Goal: Obtain resource: Obtain resource

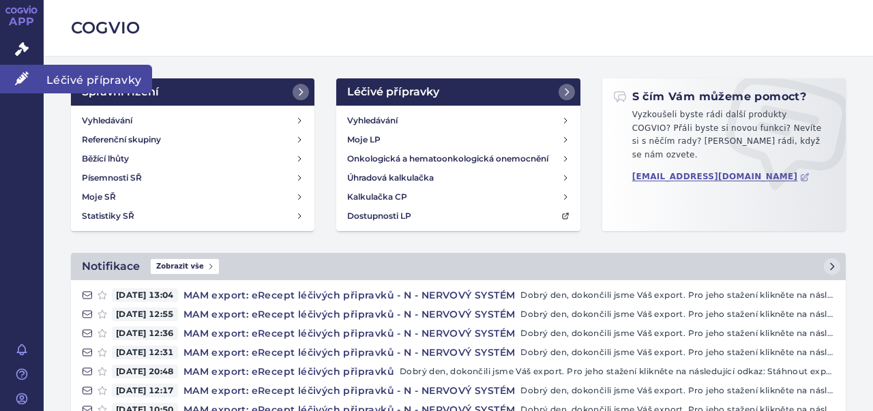
click at [22, 76] on icon at bounding box center [22, 79] width 14 height 14
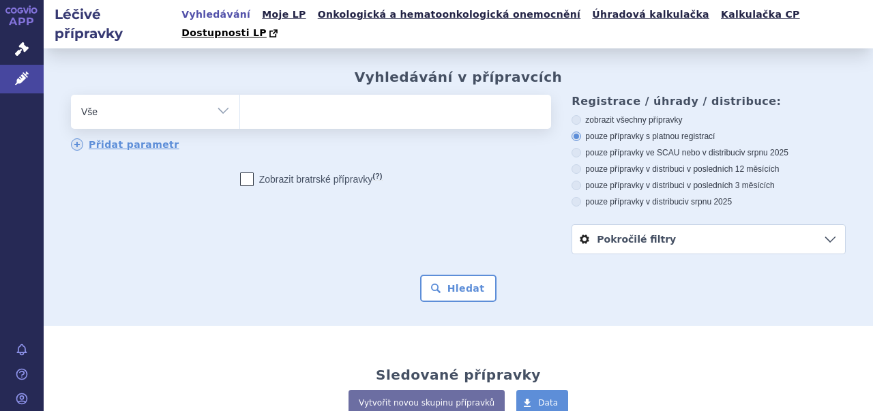
click at [299, 95] on ul at bounding box center [393, 109] width 307 height 29
click at [240, 94] on select at bounding box center [239, 111] width 1 height 34
paste input "B01AE07"
type input "B01AE07"
select select "B01AE07"
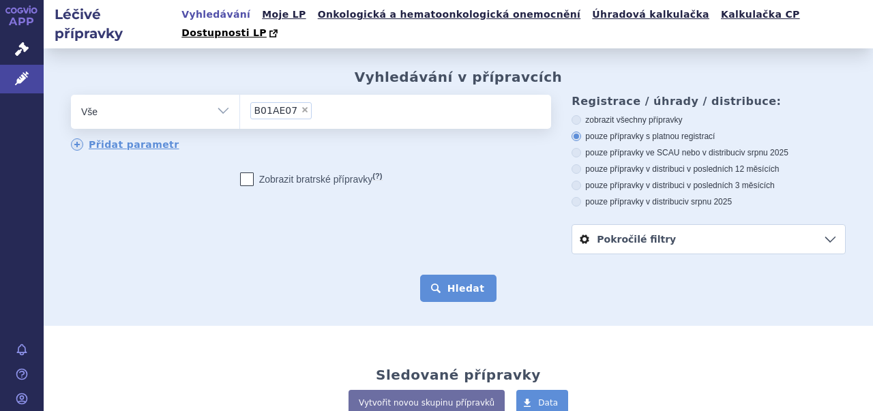
click at [472, 275] on button "Hledat" at bounding box center [458, 288] width 77 height 27
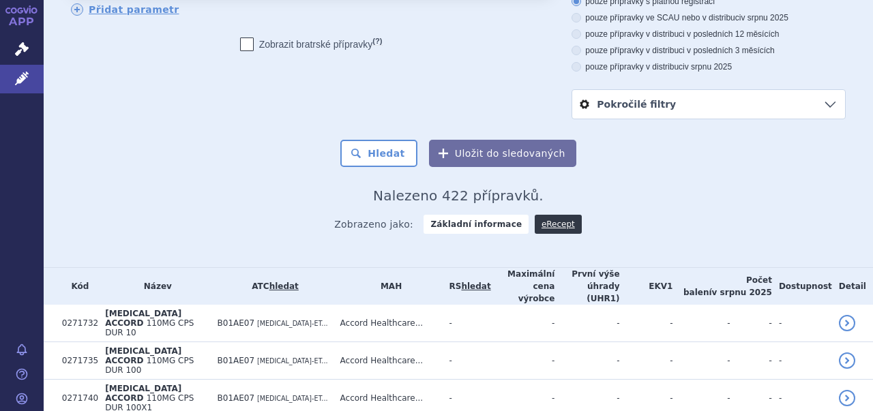
scroll to position [139, 0]
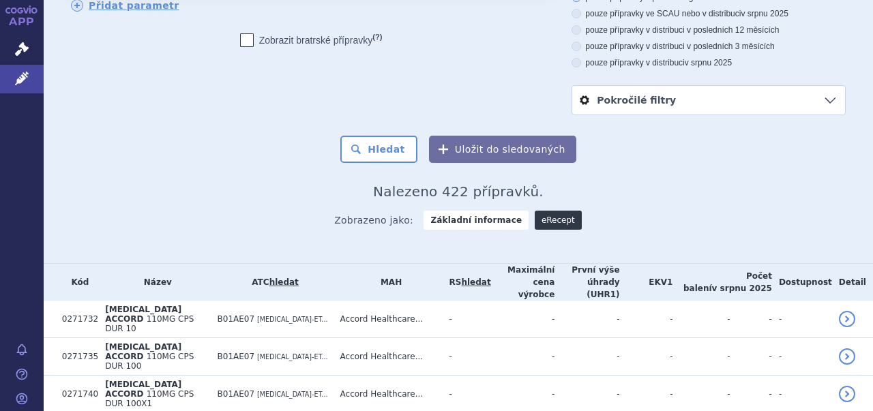
click at [536, 211] on link "eRecept" at bounding box center [558, 220] width 47 height 19
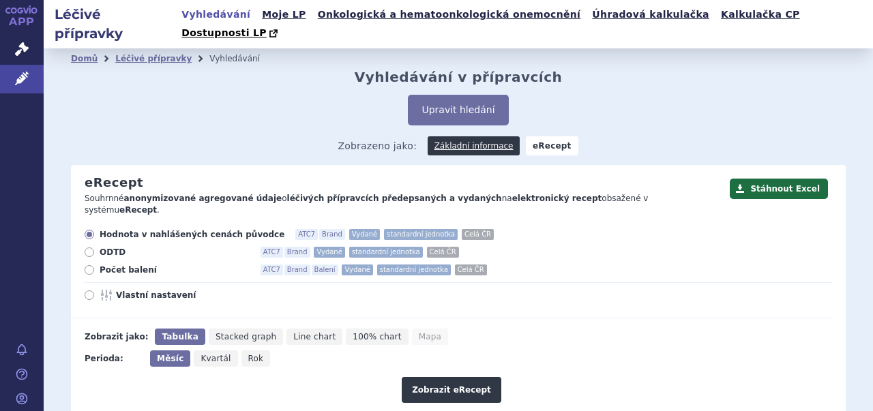
click at [86, 290] on icon at bounding box center [90, 295] width 10 height 10
click at [86, 292] on input "Vlastní nastavení" at bounding box center [90, 296] width 9 height 9
radio input "true"
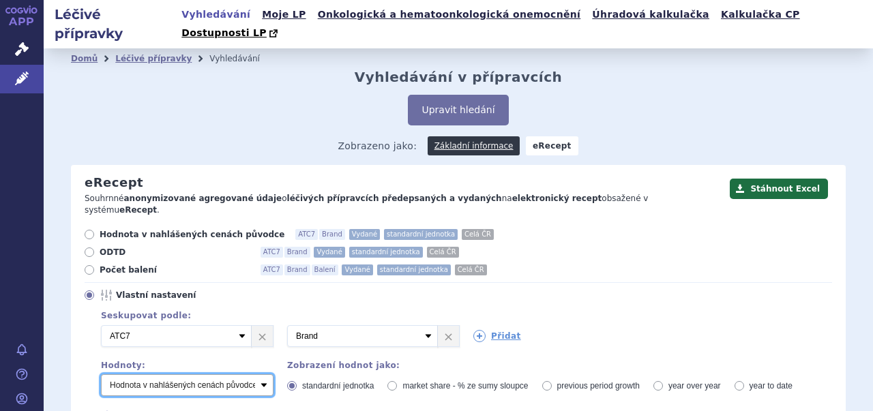
click at [263, 374] on select "Počet balení - vydané Hodnota v nahlášených cenách původce - vydané [DIS-13] Ho…" at bounding box center [187, 385] width 172 height 22
click at [264, 374] on select "Počet balení - vydané Hodnota v nahlášených cenách původce - vydané [DIS-13] Ho…" at bounding box center [187, 385] width 172 height 22
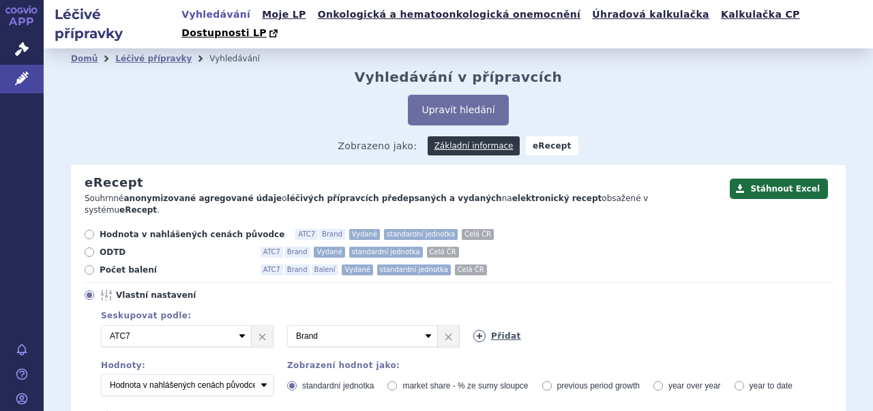
click at [500, 330] on link "Přidat" at bounding box center [497, 336] width 48 height 12
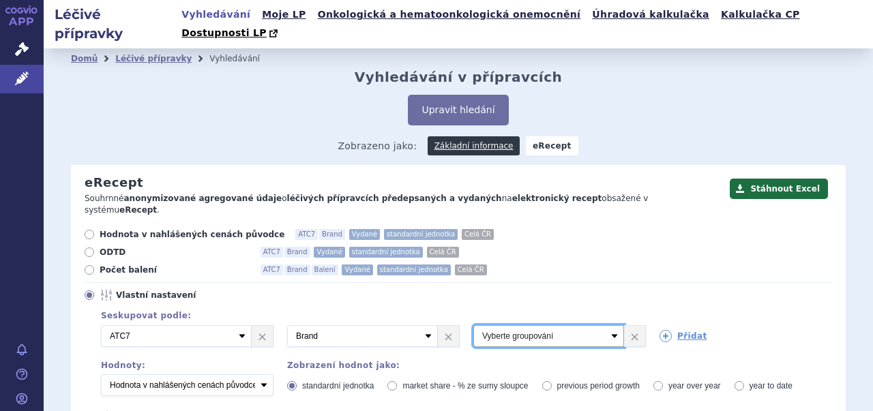
click at [606, 325] on select "Vyberte groupování ATC3 ATC5 ATC7 Brand Balení Síla Forma SÚKL kód MAH VPOIS Re…" at bounding box center [548, 336] width 151 height 22
select select "mah"
click at [473, 325] on select "Vyberte groupování ATC3 ATC5 ATC7 Brand Balení Síla Forma SÚKL kód MAH VPOIS Re…" at bounding box center [548, 336] width 151 height 22
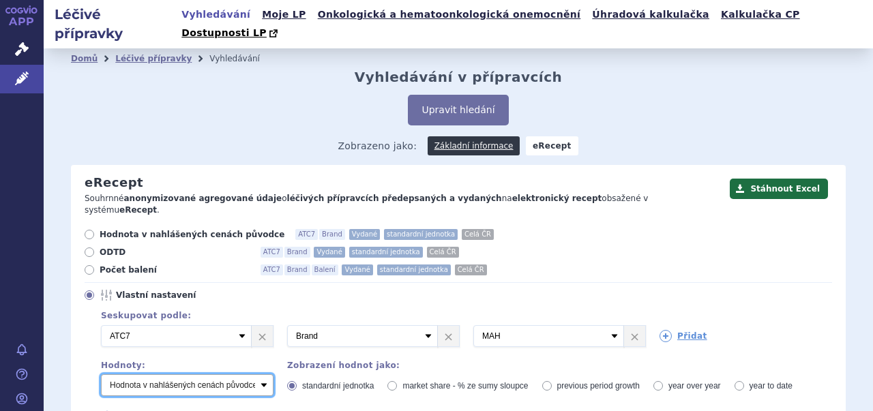
click at [258, 374] on select "Počet balení - vydané Hodnota v nahlášených cenách původce - vydané [DIS-13] Ho…" at bounding box center [187, 385] width 172 height 22
select select "predepsanePackages"
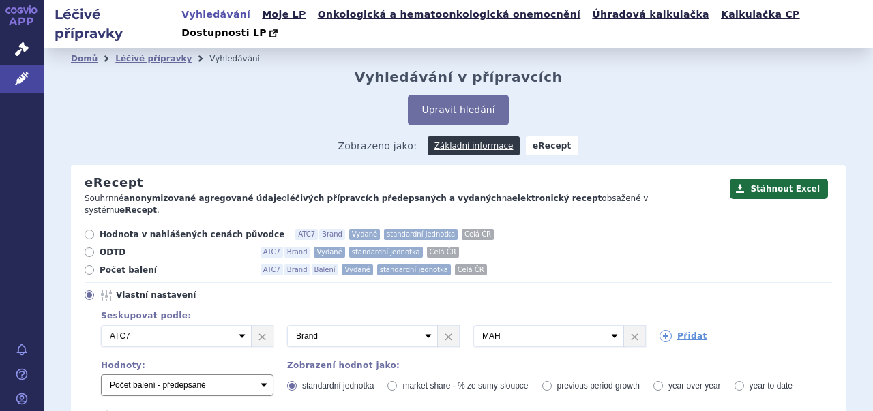
click at [101, 374] on select "Počet balení - vydané Hodnota v nahlášených cenách původce - vydané [DIS-13] Ho…" at bounding box center [187, 385] width 172 height 22
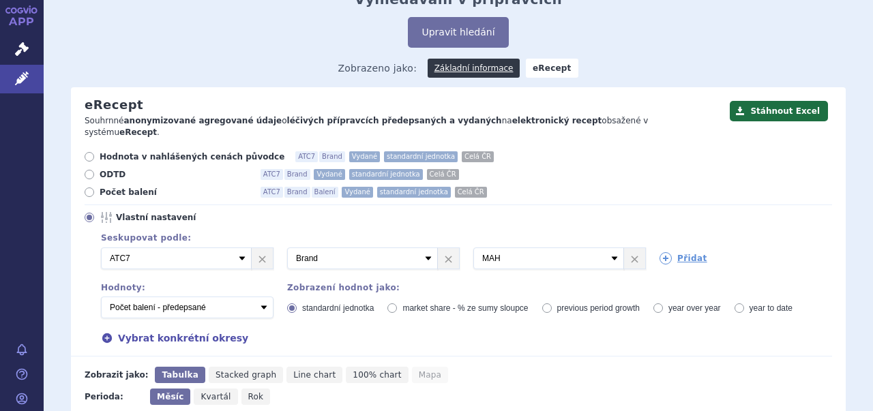
scroll to position [128, 0]
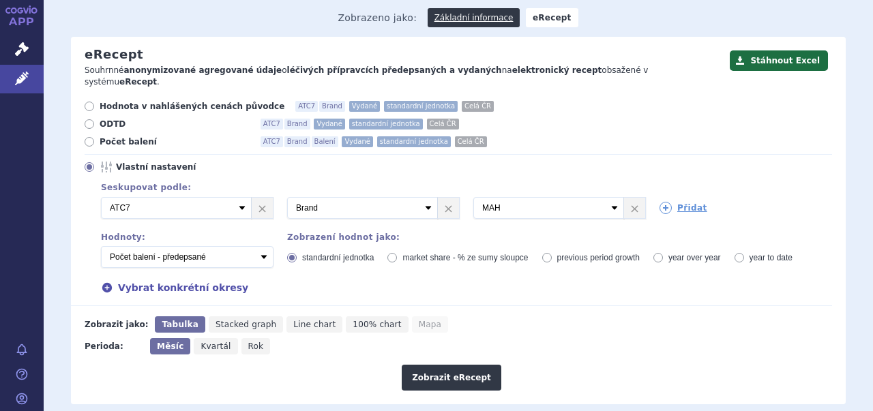
click at [205, 342] on span "Kvartál" at bounding box center [215, 347] width 30 height 10
click at [202, 338] on input "Kvartál" at bounding box center [198, 342] width 9 height 9
radio input "true"
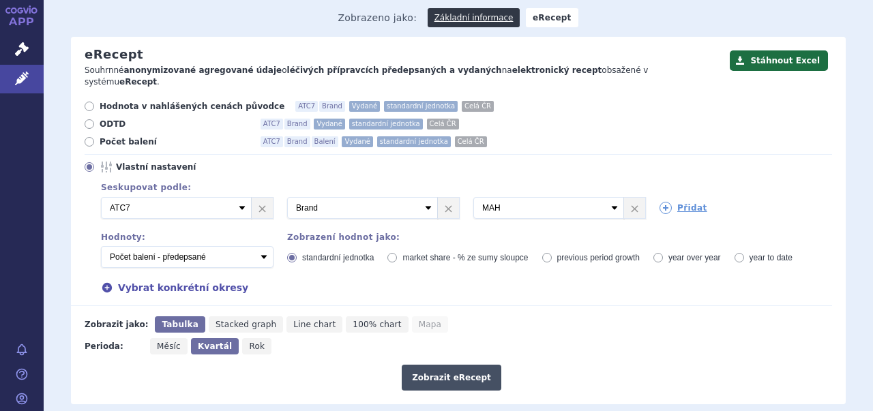
click at [460, 365] on button "Zobrazit eRecept" at bounding box center [452, 378] width 100 height 26
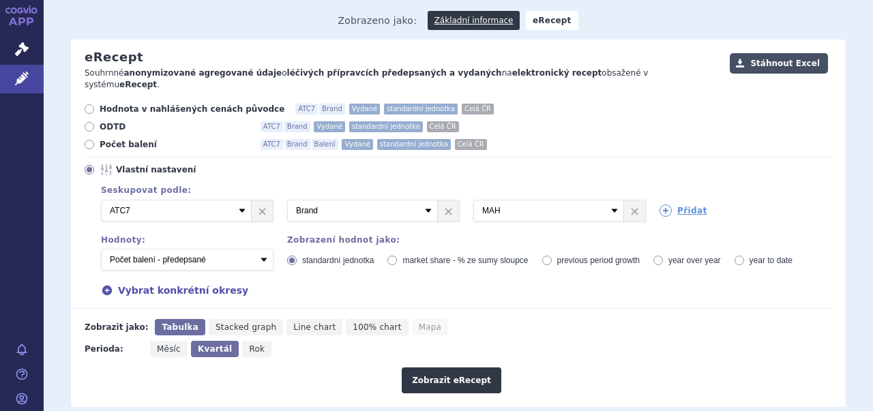
click at [783, 53] on button "Stáhnout Excel" at bounding box center [778, 63] width 98 height 20
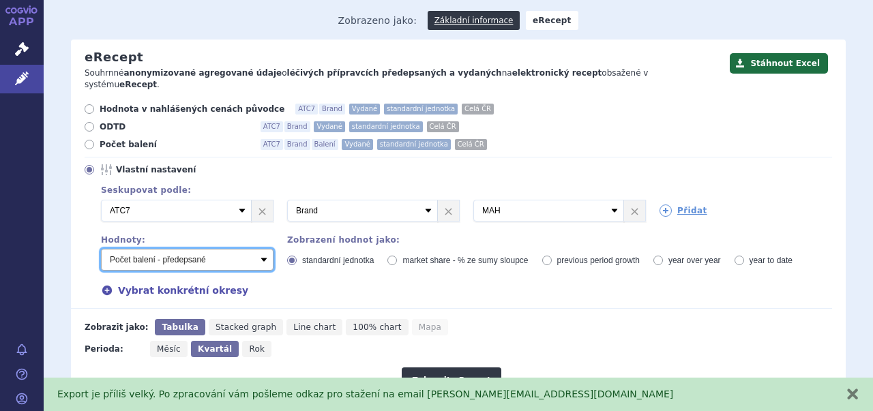
click at [260, 249] on select "Počet balení - vydané Hodnota v nahlášených cenách původce - vydané [DIS-13] Ho…" at bounding box center [187, 260] width 172 height 22
select select "vydanePackages"
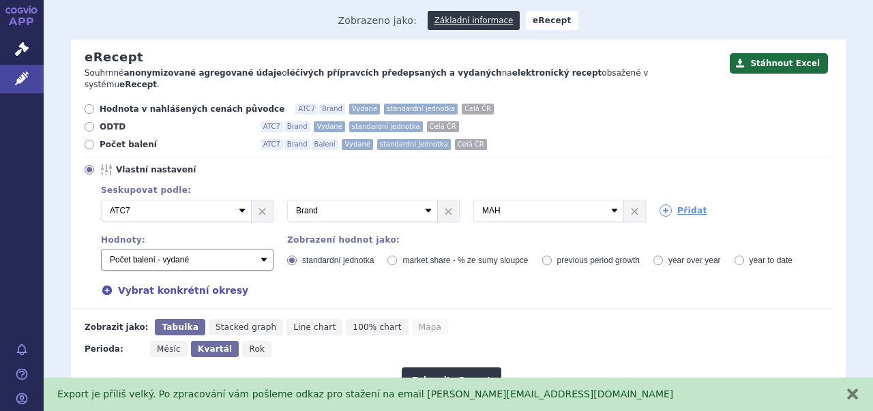
click at [101, 249] on select "Počet balení - vydané Hodnota v nahlášených cenách původce - vydané [DIS-13] Ho…" at bounding box center [187, 260] width 172 height 22
click at [452, 367] on button "Zobrazit eRecept" at bounding box center [452, 380] width 100 height 26
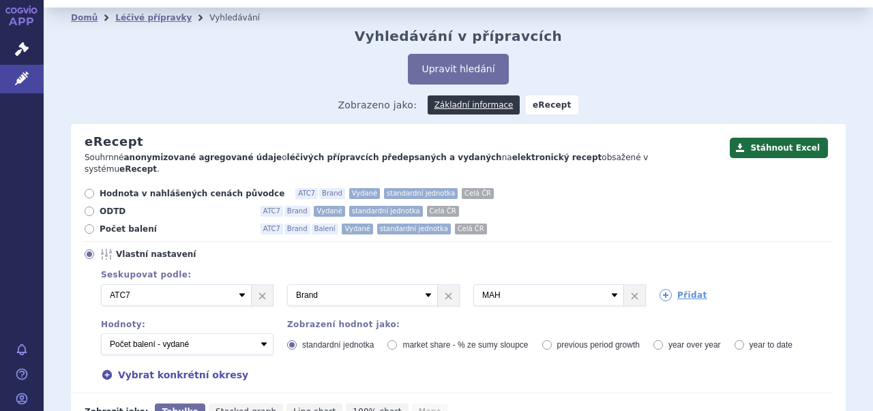
scroll to position [42, 0]
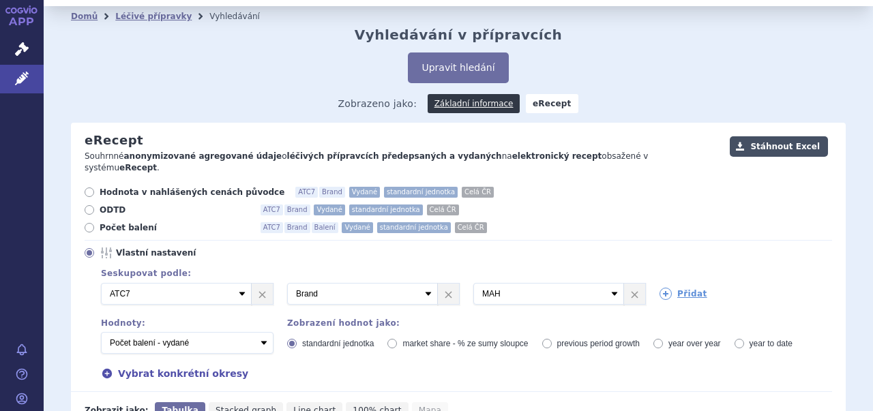
click at [762, 136] on button "Stáhnout Excel" at bounding box center [778, 146] width 98 height 20
